Goal: Task Accomplishment & Management: Complete application form

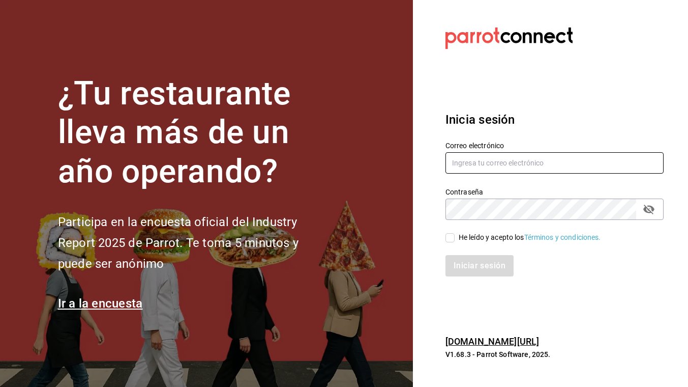
type input "[EMAIL_ADDRESS][DOMAIN_NAME]"
click at [448, 237] on input "He leído y acepto los Términos y condiciones." at bounding box center [450, 237] width 9 height 9
checkbox input "true"
click at [458, 260] on button "Iniciar sesión" at bounding box center [480, 265] width 69 height 21
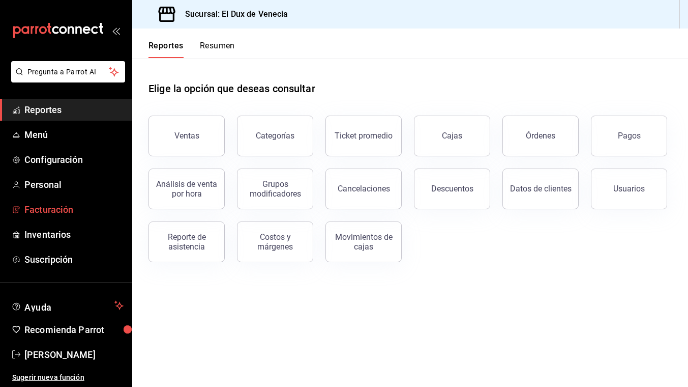
click at [49, 215] on span "Facturación" at bounding box center [73, 209] width 99 height 14
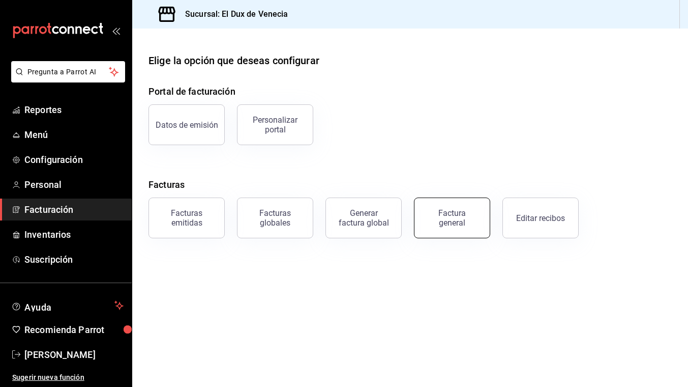
click at [431, 233] on button "Factura general" at bounding box center [452, 217] width 76 height 41
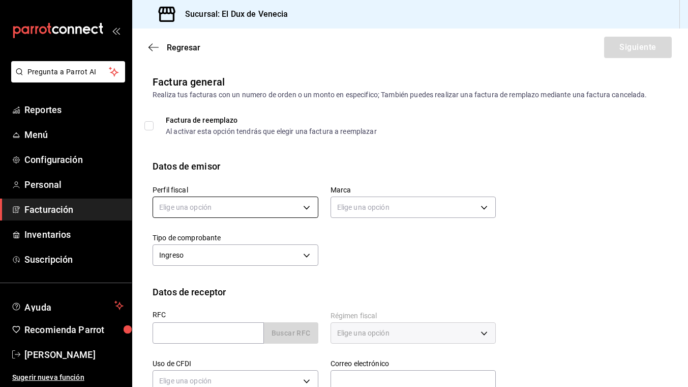
click at [279, 208] on body "Pregunta a Parrot AI Reportes Menú Configuración Personal Facturación Inventari…" at bounding box center [344, 193] width 688 height 387
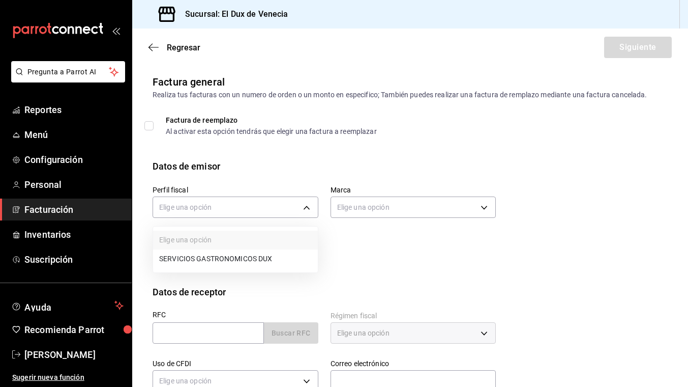
click at [256, 249] on li "SERVICIOS GASTRONOMICOS DUX" at bounding box center [235, 258] width 165 height 19
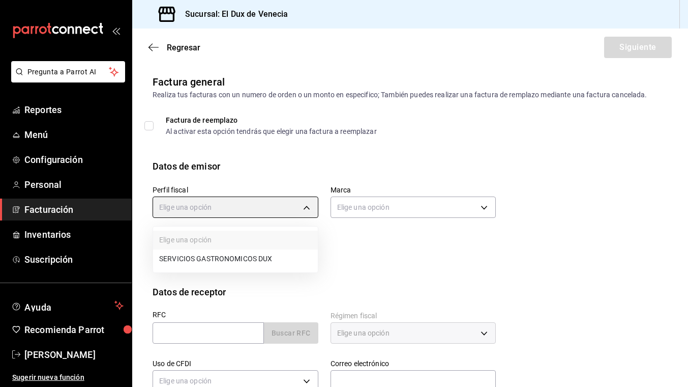
type input "ad96cacb-92e8-4d2f-92ca-51e359d4344b"
type input "aa834bd9-f698-407f-808f-611ad9be46c8"
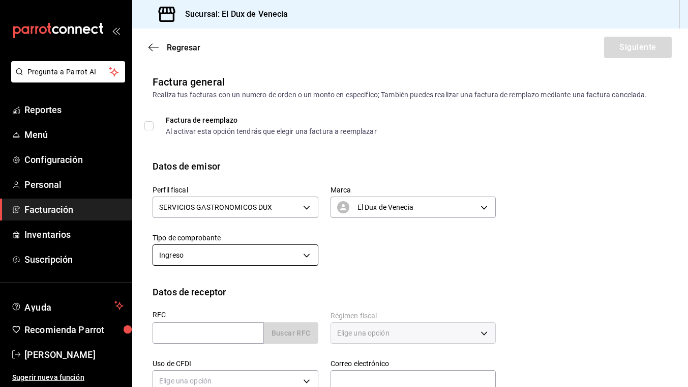
click at [261, 260] on body "Pregunta a Parrot AI Reportes Menú Configuración Personal Facturación Inventari…" at bounding box center [344, 193] width 688 height 387
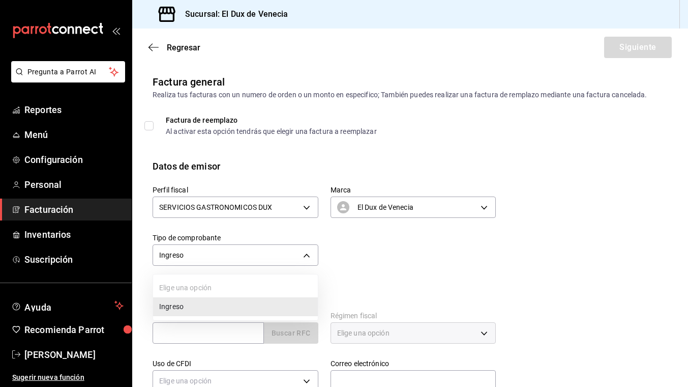
click at [241, 306] on li "Ingreso" at bounding box center [235, 306] width 165 height 19
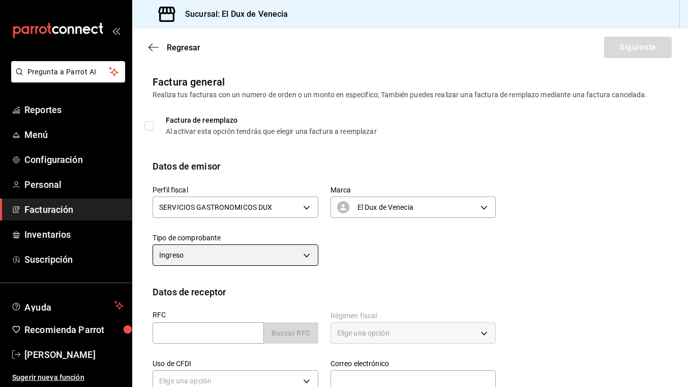
scroll to position [100, 0]
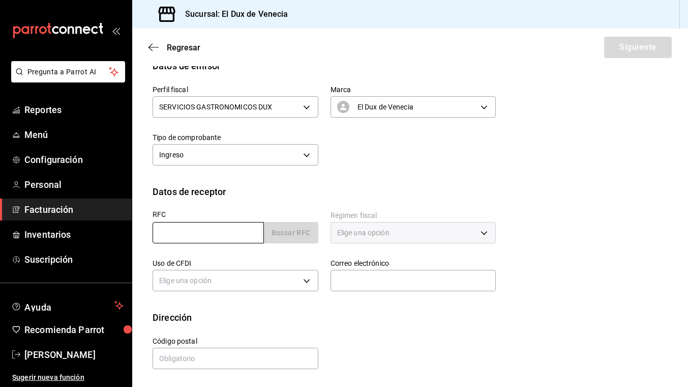
click at [220, 233] on input "text" at bounding box center [208, 232] width 111 height 21
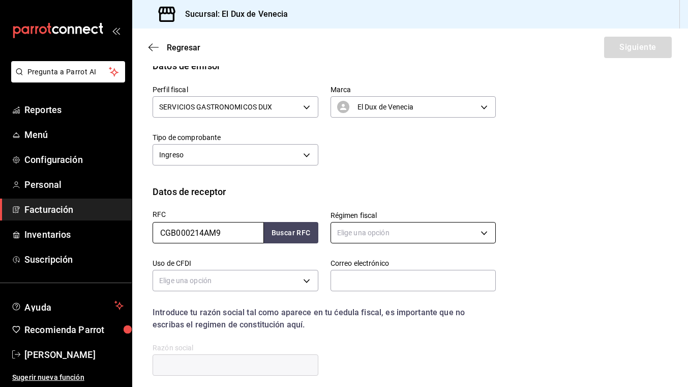
type input "CGB000214AM9"
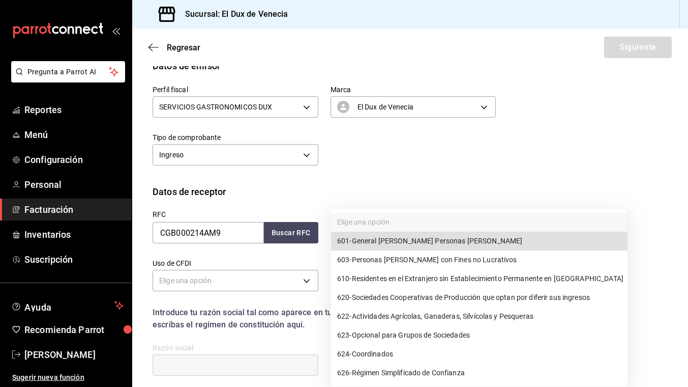
click at [369, 230] on body "Pregunta a Parrot AI Reportes Menú Configuración Personal Facturación Inventari…" at bounding box center [344, 193] width 688 height 387
click at [371, 241] on span "601 - General de Ley Personas Morales" at bounding box center [429, 240] width 185 height 11
type input "601"
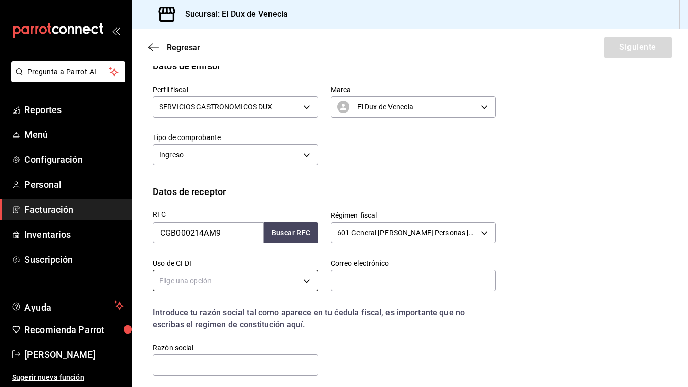
click at [243, 284] on body "Pregunta a Parrot AI Reportes Menú Configuración Personal Facturación Inventari…" at bounding box center [344, 193] width 688 height 387
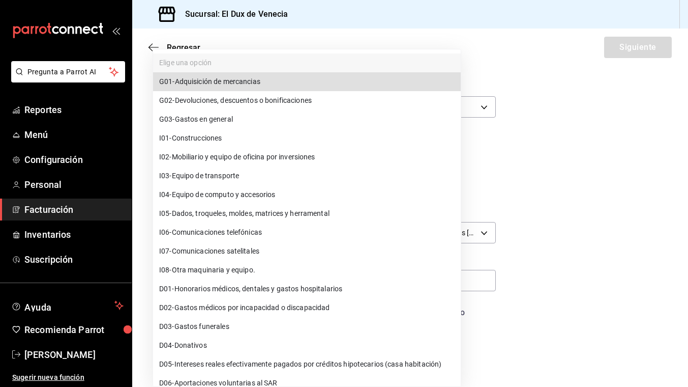
click at [238, 123] on li "G03 - Gastos en general" at bounding box center [307, 119] width 308 height 19
type input "G03"
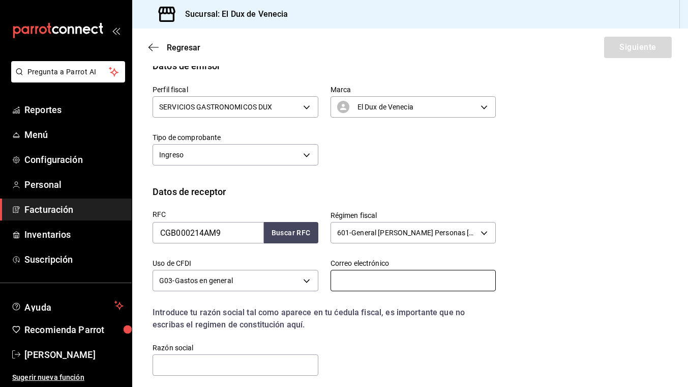
click at [374, 275] on input "text" at bounding box center [414, 280] width 166 height 21
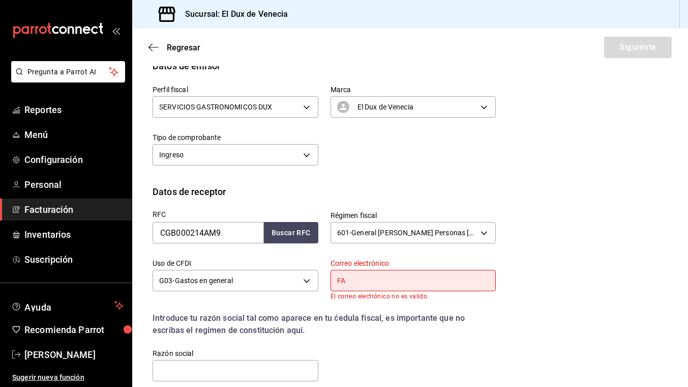
type input "F"
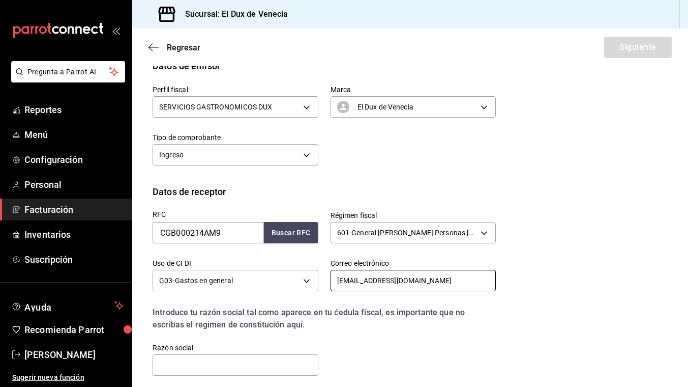
scroll to position [173, 0]
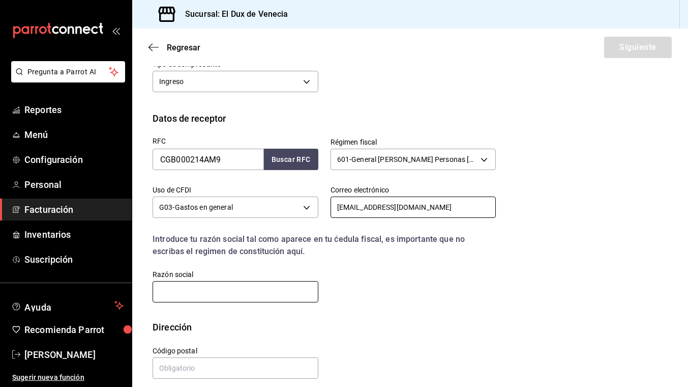
type input "facturacion@gpobalo.com.mx"
click at [236, 296] on input "text" at bounding box center [236, 291] width 166 height 21
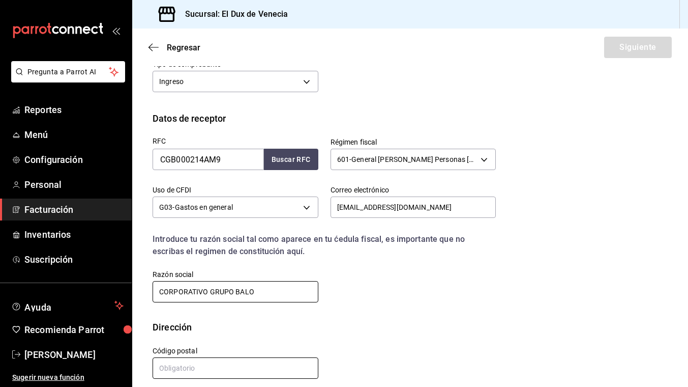
type input "CORPORATIVO GRUPO BALO"
click at [192, 366] on input "text" at bounding box center [236, 367] width 166 height 21
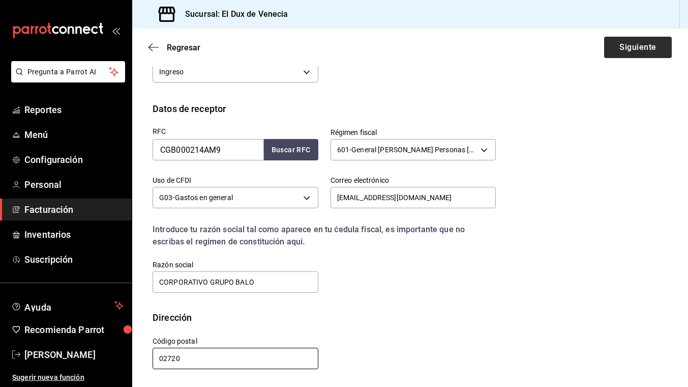
type input "02720"
click at [647, 42] on button "Siguiente" at bounding box center [638, 47] width 68 height 21
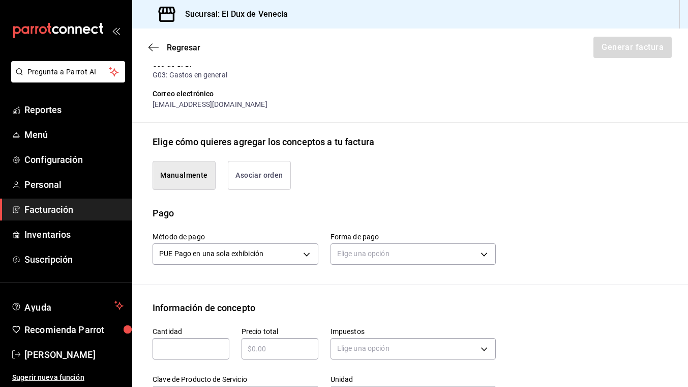
click at [264, 169] on button "Asociar orden" at bounding box center [259, 175] width 63 height 29
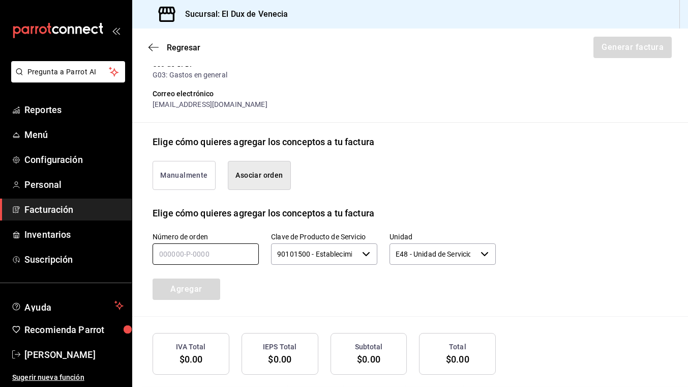
click at [221, 256] on input "text" at bounding box center [206, 253] width 106 height 21
type input "180825-p-0014"
click at [187, 287] on button "Agregar" at bounding box center [187, 288] width 68 height 21
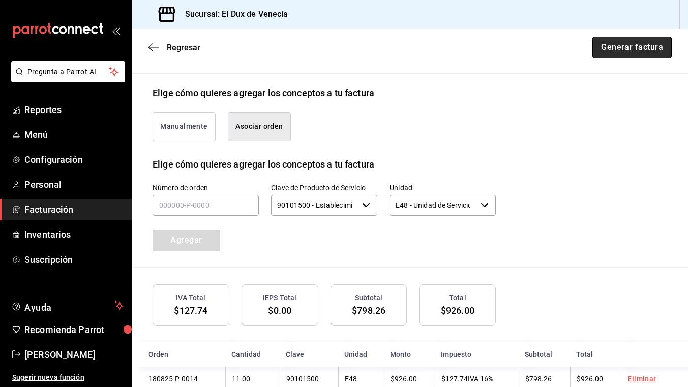
click at [629, 44] on button "Generar factura" at bounding box center [632, 47] width 79 height 21
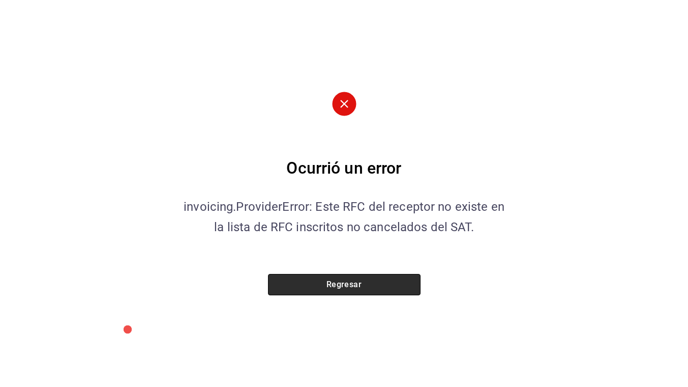
click at [347, 278] on button "Regresar" at bounding box center [344, 284] width 153 height 21
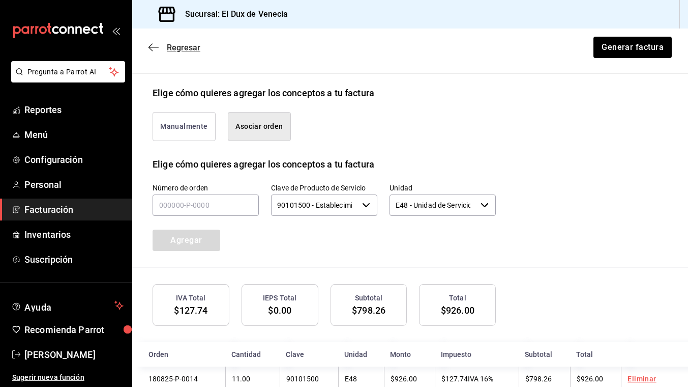
click at [181, 47] on span "Regresar" at bounding box center [184, 48] width 34 height 10
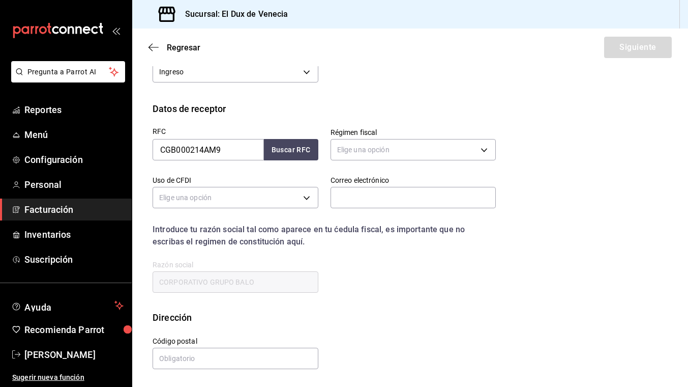
scroll to position [100, 0]
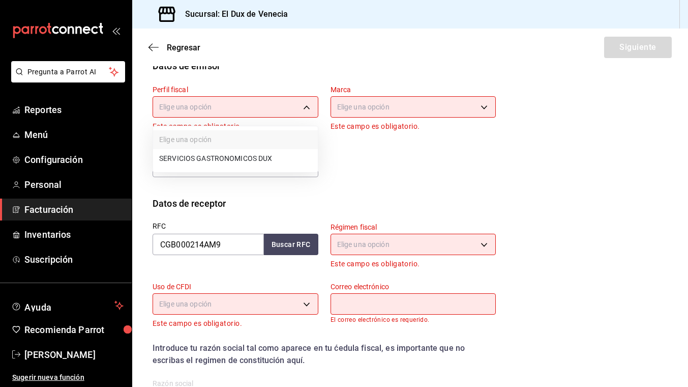
click at [250, 110] on body "Pregunta a Parrot AI Reportes Menú Configuración Personal Facturación Inventari…" at bounding box center [344, 193] width 688 height 387
click at [240, 157] on li "SERVICIOS GASTRONOMICOS DUX" at bounding box center [235, 158] width 165 height 19
type input "ad96cacb-92e8-4d2f-92ca-51e359d4344b"
type input "aa834bd9-f698-407f-808f-611ad9be46c8"
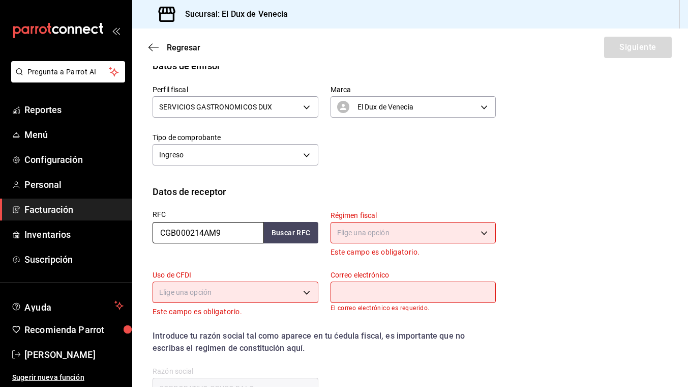
click at [233, 232] on input "CGB000214AM9" at bounding box center [208, 232] width 111 height 21
type input "CGB000214AU9"
click at [258, 293] on body "Pregunta a Parrot AI Reportes Menú Configuración Personal Facturación Inventari…" at bounding box center [344, 193] width 688 height 387
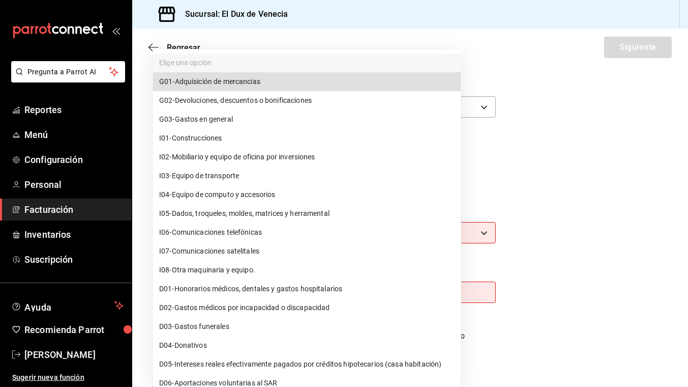
click at [231, 115] on span "G03 - Gastos en general" at bounding box center [196, 119] width 74 height 11
type input "G03"
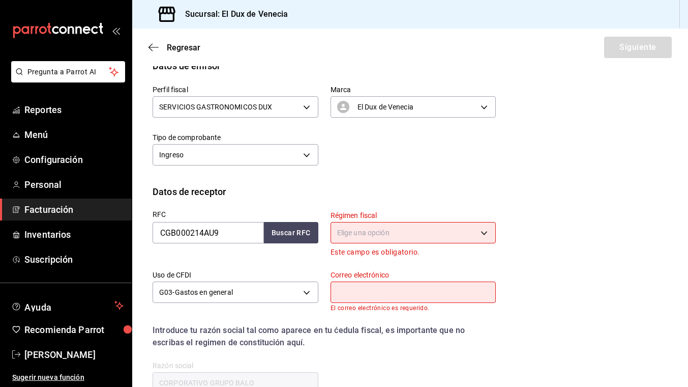
click at [398, 232] on body "Pregunta a Parrot AI Reportes Menú Configuración Personal Facturación Inventari…" at bounding box center [344, 193] width 688 height 387
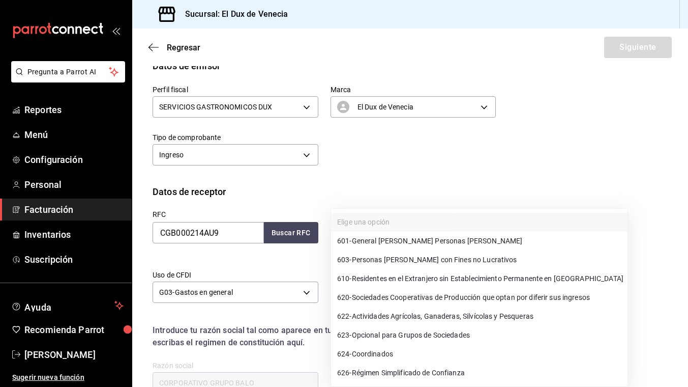
click at [398, 241] on span "601 - General de Ley Personas Morales" at bounding box center [429, 240] width 185 height 11
type input "601"
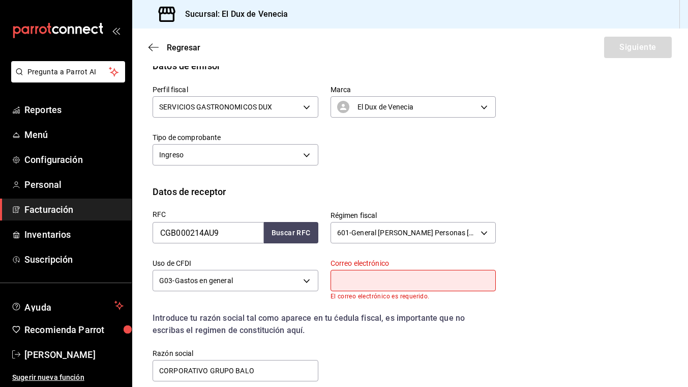
click at [389, 280] on input "text" at bounding box center [414, 280] width 166 height 21
type input "facturacion@gpobalo.com.mx"
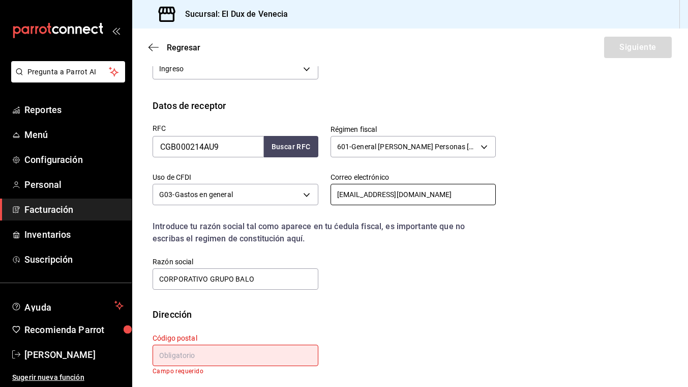
scroll to position [190, 0]
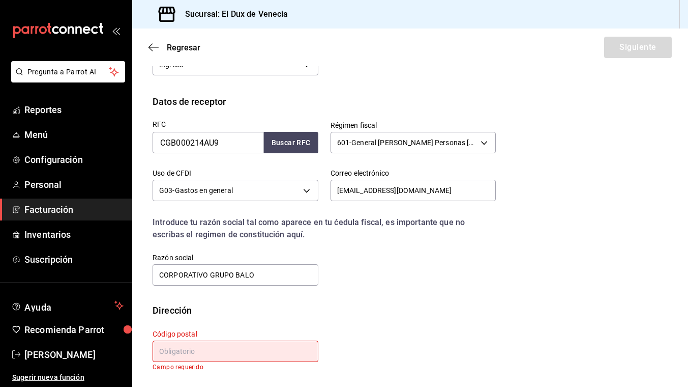
click at [238, 356] on input "text" at bounding box center [236, 350] width 166 height 21
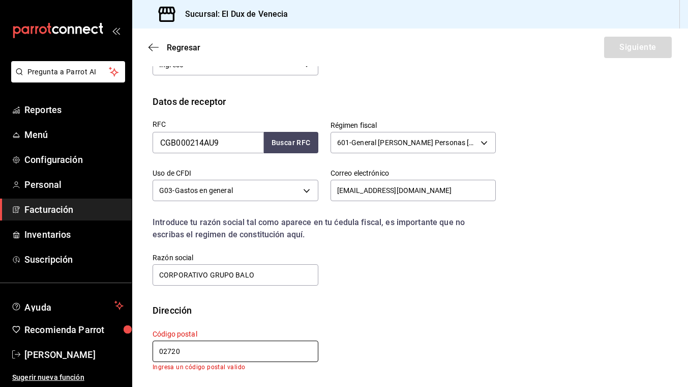
scroll to position [183, 0]
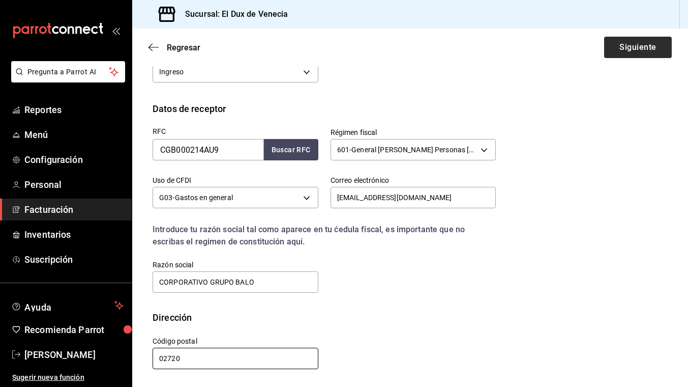
type input "02720"
click at [624, 46] on button "Siguiente" at bounding box center [638, 47] width 68 height 21
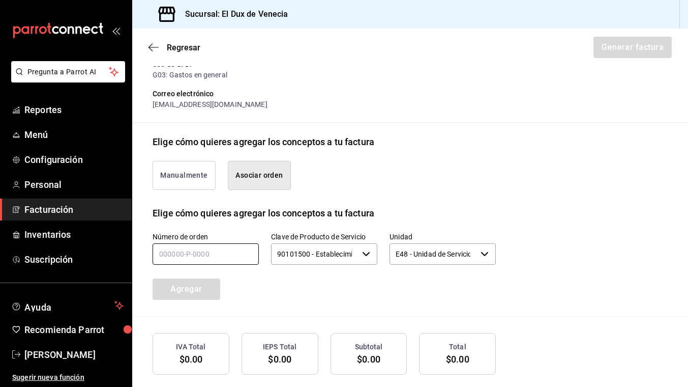
click at [218, 257] on input "text" at bounding box center [206, 253] width 106 height 21
type input "180825-p-0014"
click at [194, 281] on button "Agregar" at bounding box center [187, 288] width 68 height 21
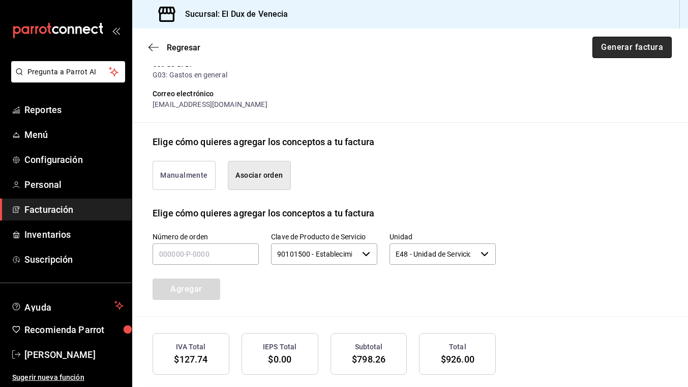
click at [628, 40] on button "Generar factura" at bounding box center [632, 47] width 79 height 21
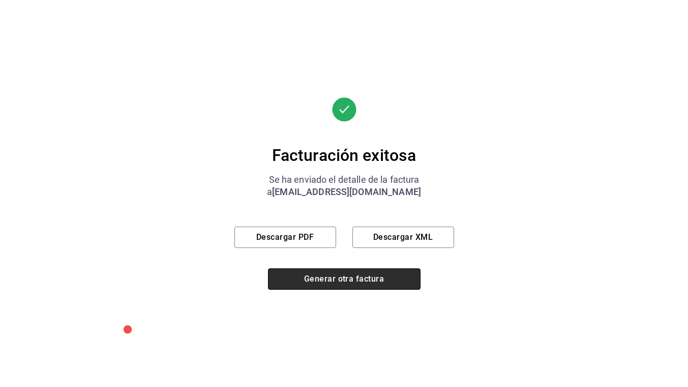
click at [344, 277] on button "Generar otra factura" at bounding box center [344, 278] width 153 height 21
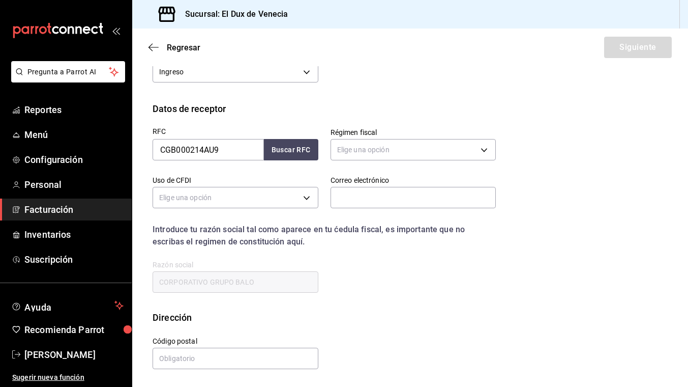
scroll to position [100, 0]
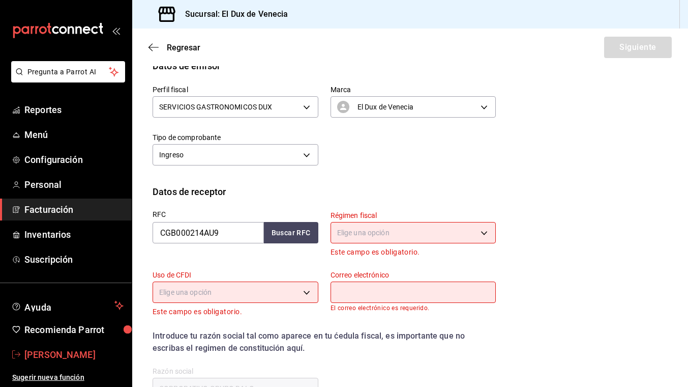
click at [74, 354] on span "Enrique Escandon" at bounding box center [73, 354] width 99 height 14
